Goal: Task Accomplishment & Management: Manage account settings

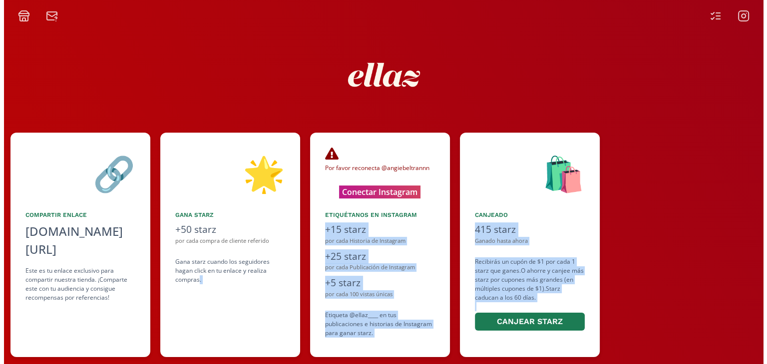
scroll to position [0, 609]
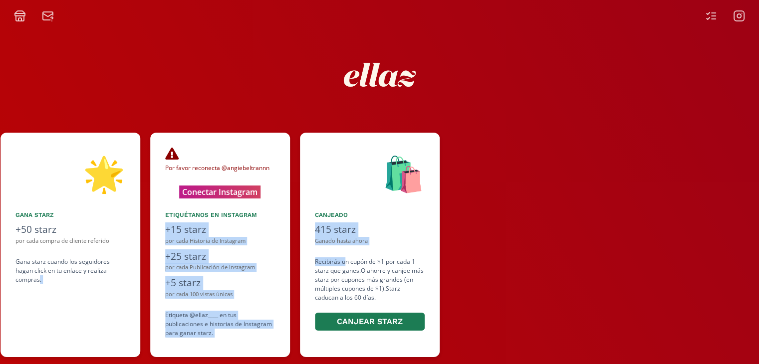
drag, startPoint x: 658, startPoint y: 285, endPoint x: 345, endPoint y: 266, distance: 314.2
click at [345, 266] on div "👋 Hola [PERSON_NAME] ¡Bienvenida a ellaz Ambassador program🍒! Estamos muy felic…" at bounding box center [379, 245] width 759 height 235
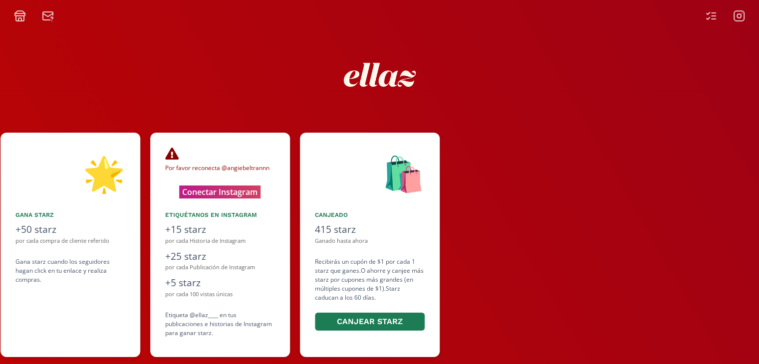
click at [571, 290] on div at bounding box center [605, 245] width 310 height 225
click at [218, 193] on button "Conectar Instagram" at bounding box center [220, 191] width 98 height 15
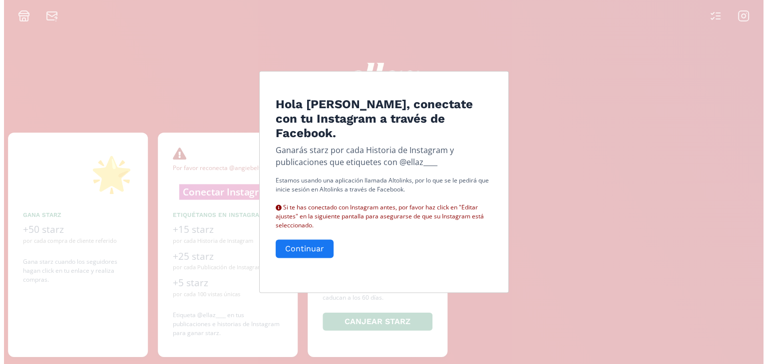
scroll to position [0, 599]
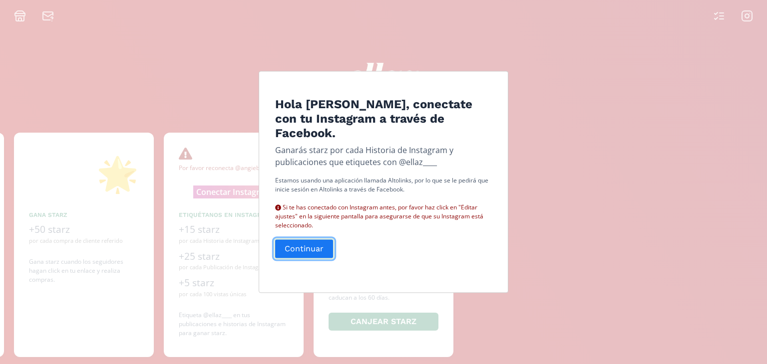
click at [294, 248] on button "Continuar" at bounding box center [304, 249] width 61 height 21
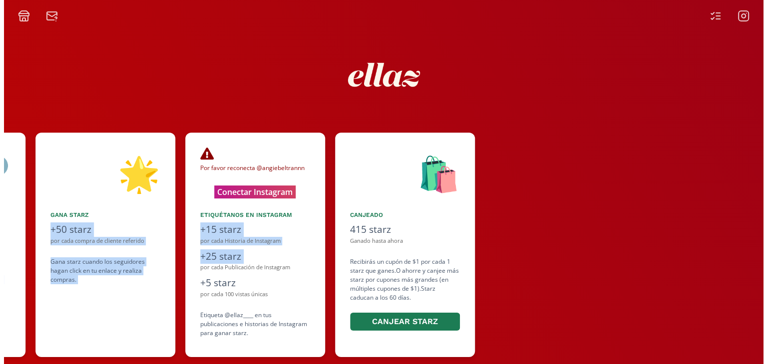
scroll to position [0, 609]
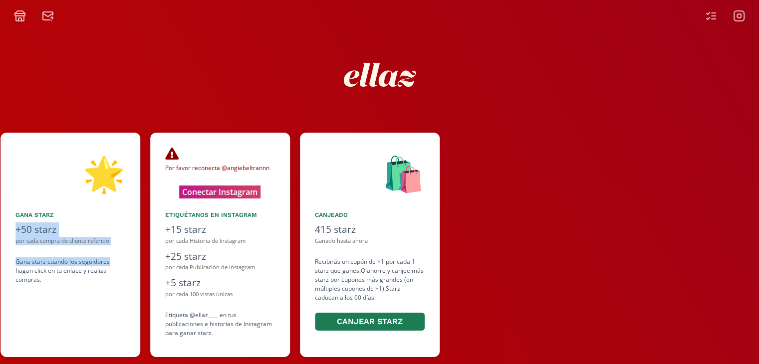
drag, startPoint x: 394, startPoint y: 322, endPoint x: 141, endPoint y: 264, distance: 260.2
click at [141, 264] on div "👋 Hola [PERSON_NAME] ¡Bienvenida a ellaz Ambassador program🍒! Estamos muy felic…" at bounding box center [379, 245] width 759 height 235
click at [624, 272] on div at bounding box center [605, 245] width 310 height 225
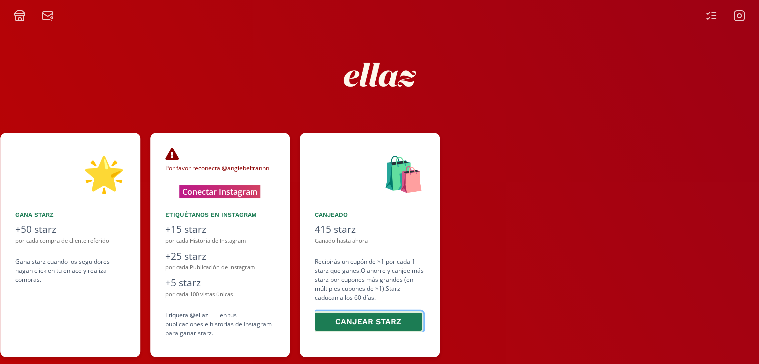
click at [374, 323] on button "Canjear starz" at bounding box center [369, 322] width 110 height 21
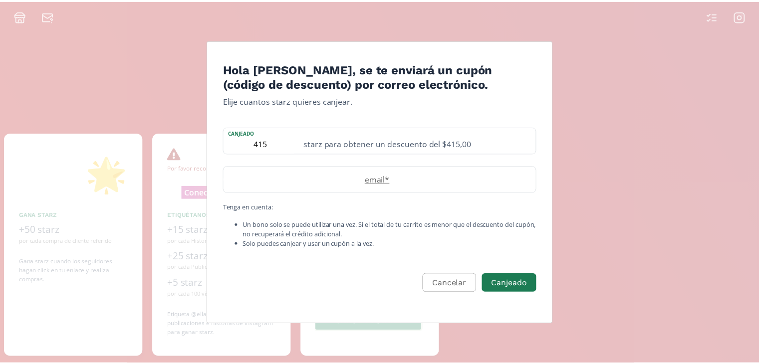
scroll to position [0, 599]
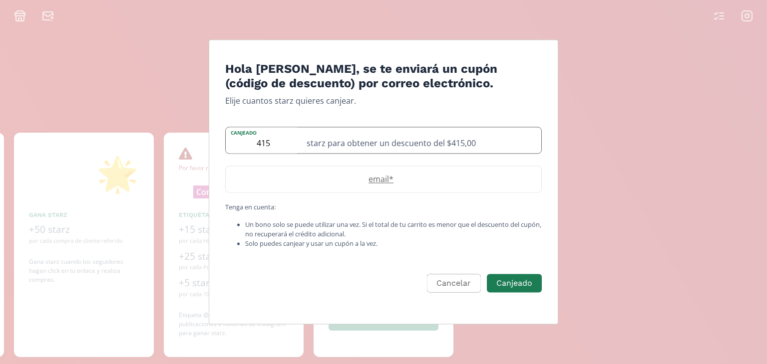
click at [425, 137] on div "starz para obtener un descuento del $415,00" at bounding box center [421, 140] width 241 height 26
click at [403, 176] on label "email *" at bounding box center [379, 179] width 306 height 12
type input "angelicabbojorquez@gmail.com"
click at [527, 284] on button "Canjeado" at bounding box center [514, 283] width 58 height 21
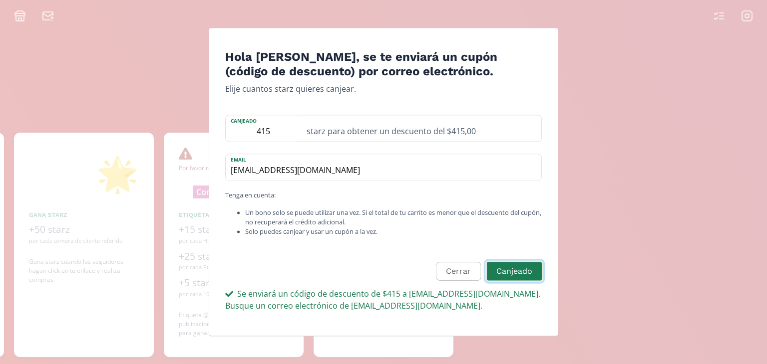
click at [517, 273] on button "Canjeado" at bounding box center [514, 271] width 58 height 21
click at [377, 132] on div "starz para obtener un descuento del $415,00" at bounding box center [421, 128] width 241 height 26
click at [401, 201] on small "Tenga en cuenta: Un bono solo se puede utilizar una vez. Si el total de tu carr…" at bounding box center [383, 214] width 317 height 46
click at [517, 275] on button "Canjeado" at bounding box center [514, 271] width 58 height 21
click at [258, 132] on input "415" at bounding box center [263, 128] width 75 height 26
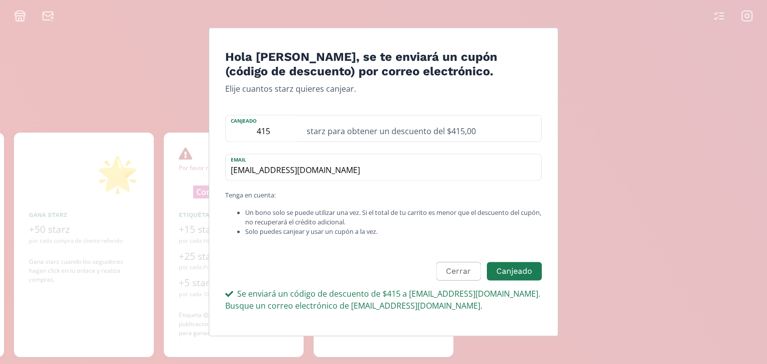
click at [414, 240] on form "Hola Angelica Beltran, se te enviará un cupón (código de descuento) por correo …" at bounding box center [383, 189] width 317 height 278
click at [460, 269] on button "Cerrar" at bounding box center [456, 271] width 47 height 21
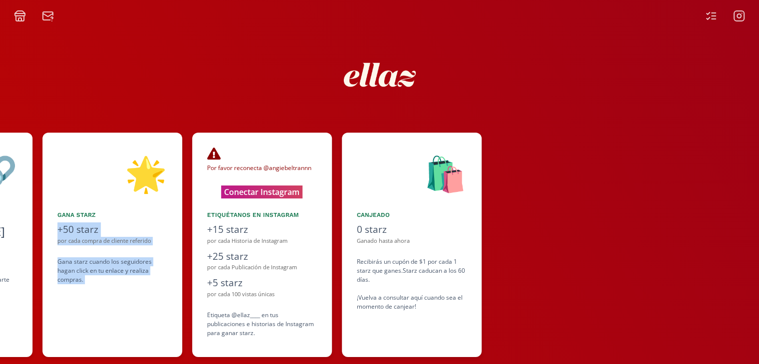
scroll to position [0, 566]
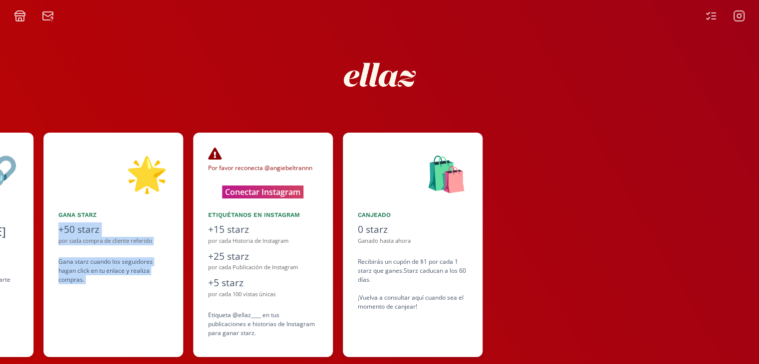
drag, startPoint x: 167, startPoint y: 211, endPoint x: 178, endPoint y: 193, distance: 20.6
click at [178, 193] on div "👋 Hola [PERSON_NAME] ¡Bienvenida a ellaz Ambassador program🍒! Estamos muy felic…" at bounding box center [379, 245] width 759 height 235
click at [130, 179] on div "🌟" at bounding box center [113, 173] width 110 height 51
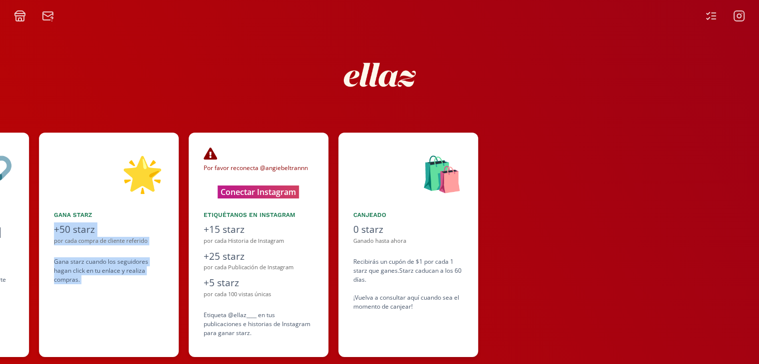
scroll to position [0, 571]
click at [144, 281] on div "Gana starz cuando los seguidores hagan click en tu enlace y realiza compras ." at bounding box center [109, 271] width 110 height 27
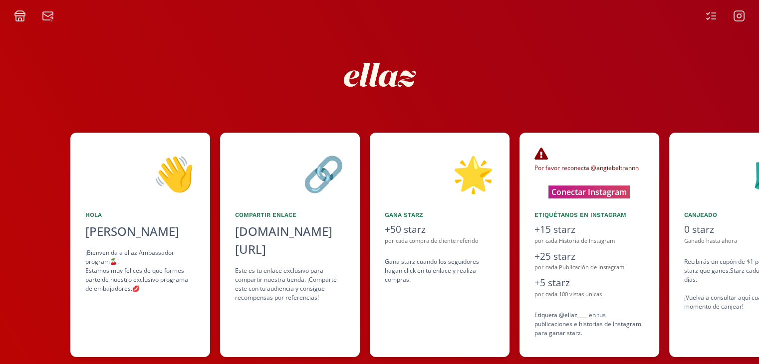
scroll to position [0, 213]
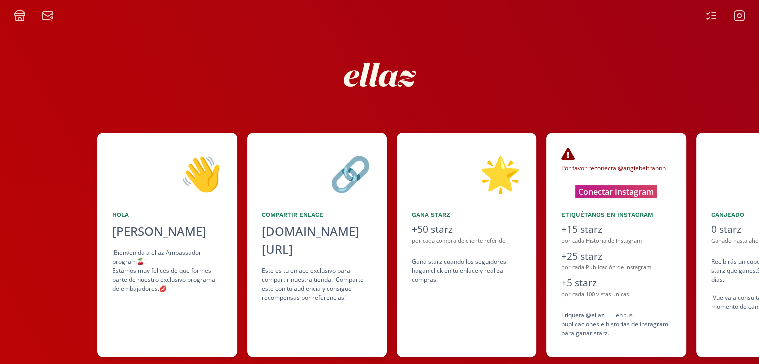
drag, startPoint x: 154, startPoint y: 194, endPoint x: 273, endPoint y: 196, distance: 119.4
click at [273, 196] on div "👋 Hola [PERSON_NAME] ¡Bienvenida a ellaz Ambassador program🍒! Estamos muy felic…" at bounding box center [379, 245] width 759 height 235
click at [283, 215] on div "Compartir Enlace" at bounding box center [317, 215] width 110 height 9
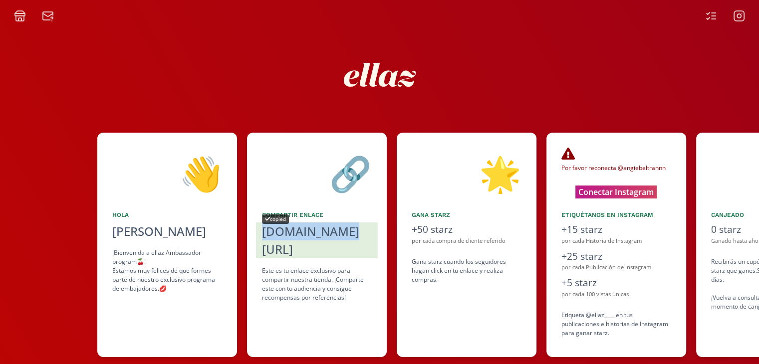
click at [284, 233] on div "[DOMAIN_NAME][URL]" at bounding box center [317, 241] width 110 height 36
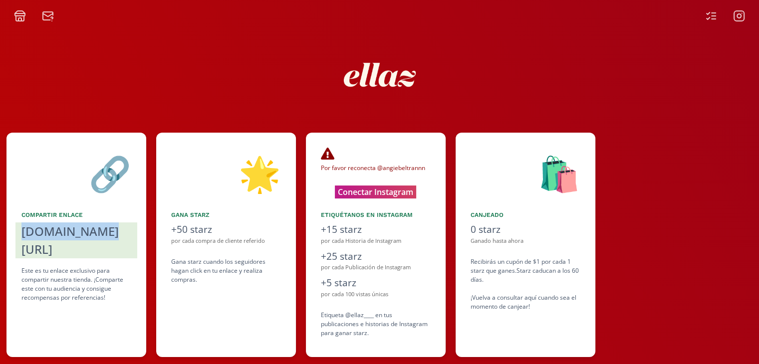
scroll to position [0, 609]
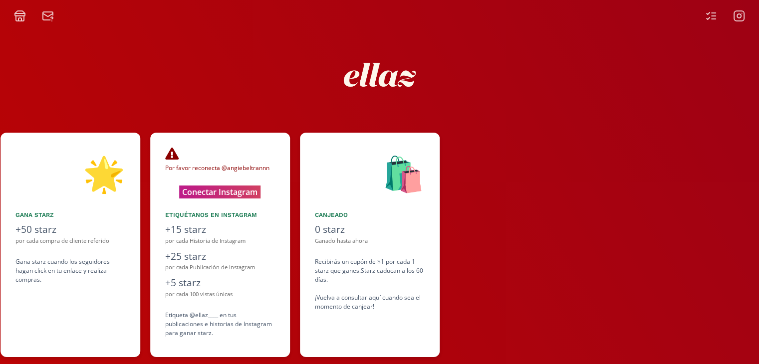
drag, startPoint x: 553, startPoint y: 165, endPoint x: 270, endPoint y: 175, distance: 283.3
click at [270, 175] on div "👋 Hola Angelica Beltran ¡Bienvenida a ellaz Ambassador program🍒! Estamos muy fe…" at bounding box center [379, 245] width 759 height 235
click at [611, 314] on div at bounding box center [605, 245] width 310 height 225
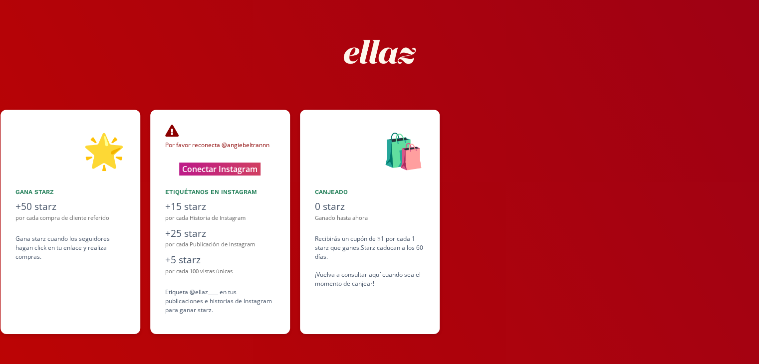
click at [348, 187] on div "🛍️ Canjeado 0 starz Ganado hasta ahora Recibirás un cupón de $1 por cada 1 star…" at bounding box center [370, 222] width 140 height 225
click at [326, 222] on div "Ganado hasta ahora" at bounding box center [370, 218] width 110 height 8
drag, startPoint x: 272, startPoint y: 256, endPoint x: 308, endPoint y: 248, distance: 36.8
click at [308, 248] on div "👋 Hola [PERSON_NAME] ¡Bienvenida a ellaz Ambassador program🍒! Estamos muy felic…" at bounding box center [379, 222] width 759 height 235
click at [252, 154] on div "Por favor reconecta @angiebeltrannn Su Instagram puede desconectarse si han pas…" at bounding box center [220, 150] width 110 height 51
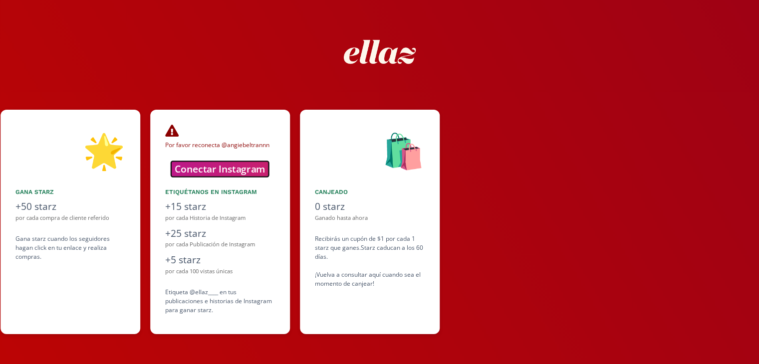
click at [211, 167] on button "Conectar Instagram" at bounding box center [220, 168] width 98 height 15
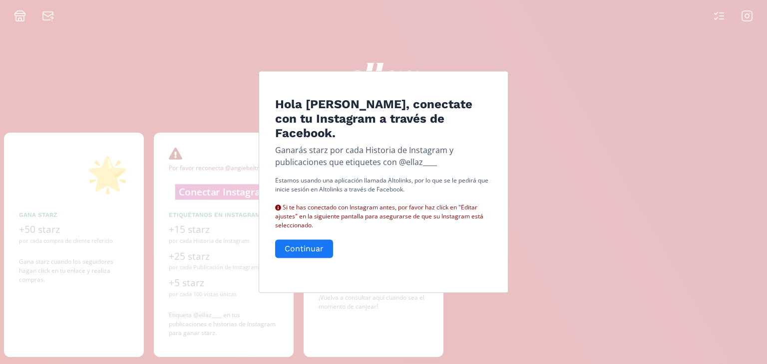
scroll to position [0, 599]
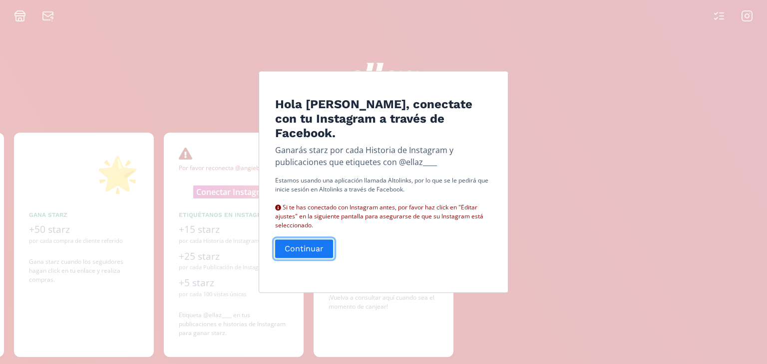
click at [326, 244] on button "Continuar" at bounding box center [304, 249] width 61 height 21
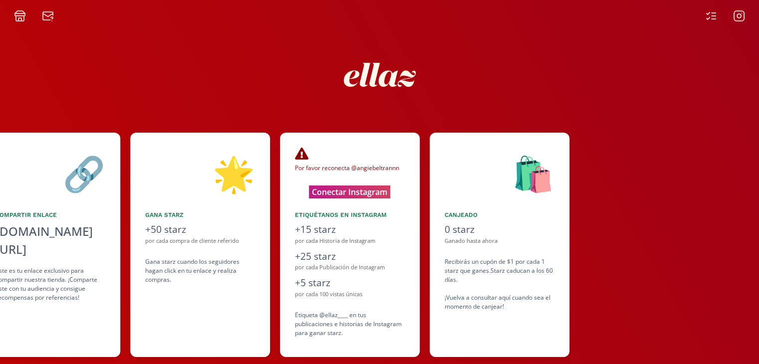
scroll to position [0, 549]
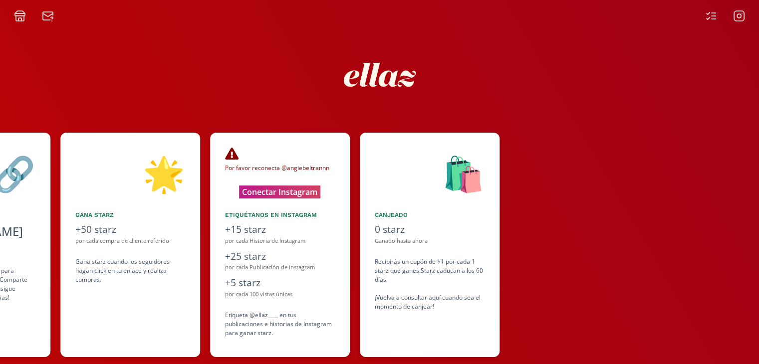
drag, startPoint x: 583, startPoint y: 216, endPoint x: 399, endPoint y: 243, distance: 185.1
click at [399, 243] on div "👋 Hola [PERSON_NAME] ¡Bienvenida a ellaz Ambassador program🍒! Estamos muy felic…" at bounding box center [379, 245] width 759 height 235
click at [300, 223] on div "+15 starz" at bounding box center [280, 230] width 110 height 14
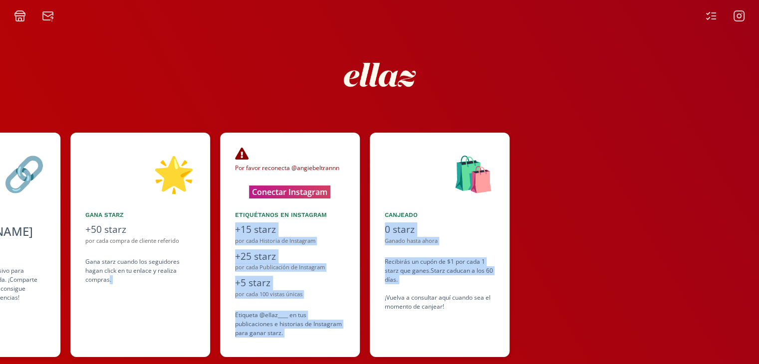
scroll to position [0, 609]
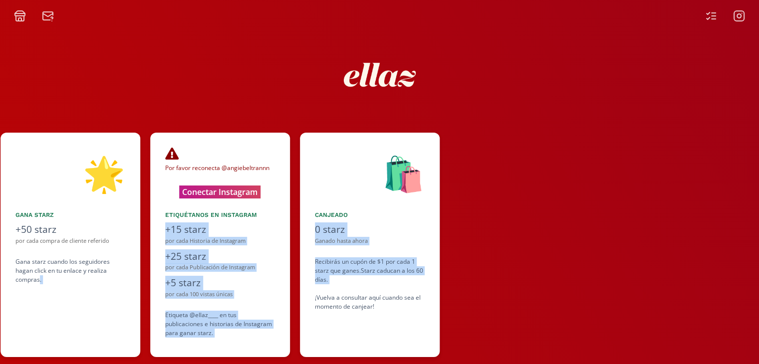
drag, startPoint x: 737, startPoint y: 293, endPoint x: 385, endPoint y: 288, distance: 352.0
click at [385, 288] on div "👋 Hola [PERSON_NAME] ¡Bienvenida a ellaz Ambassador program🍒! Estamos muy felic…" at bounding box center [379, 245] width 759 height 235
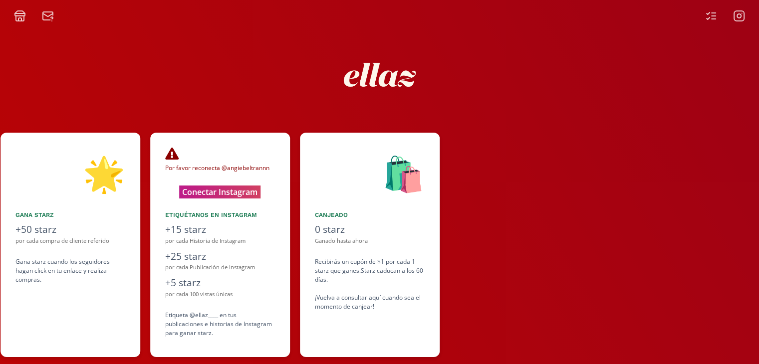
click at [509, 215] on div at bounding box center [605, 245] width 310 height 225
